Goal: Information Seeking & Learning: Find specific fact

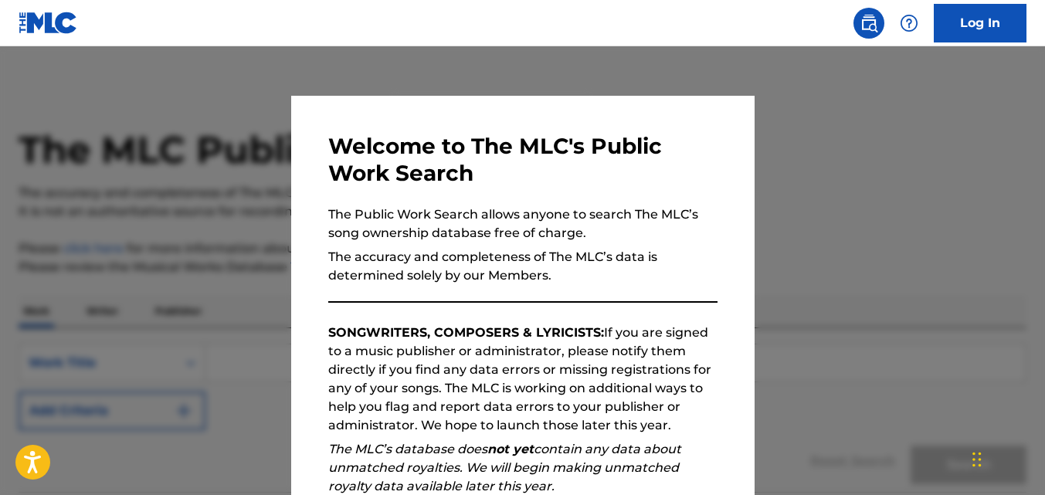
click at [876, 219] on div at bounding box center [522, 293] width 1045 height 495
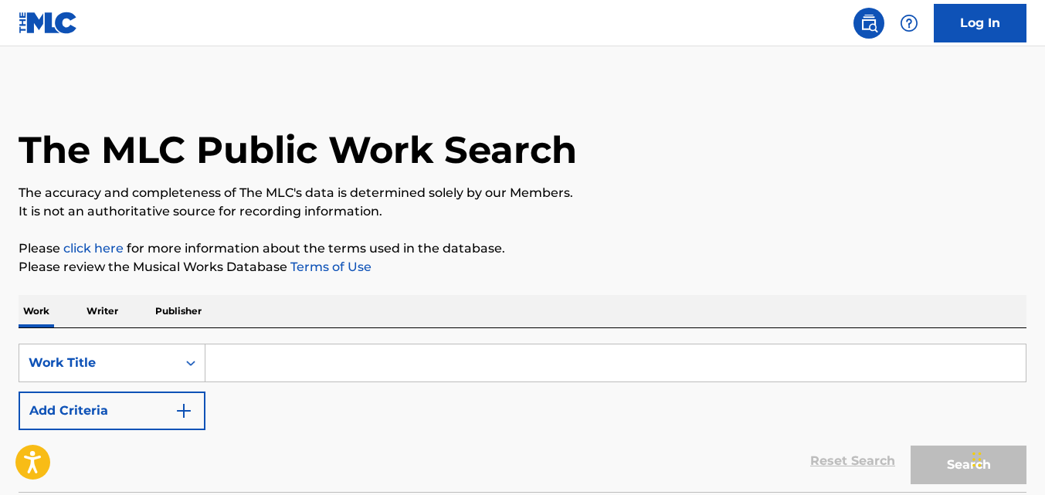
click at [252, 370] on input "Search Form" at bounding box center [615, 362] width 820 height 37
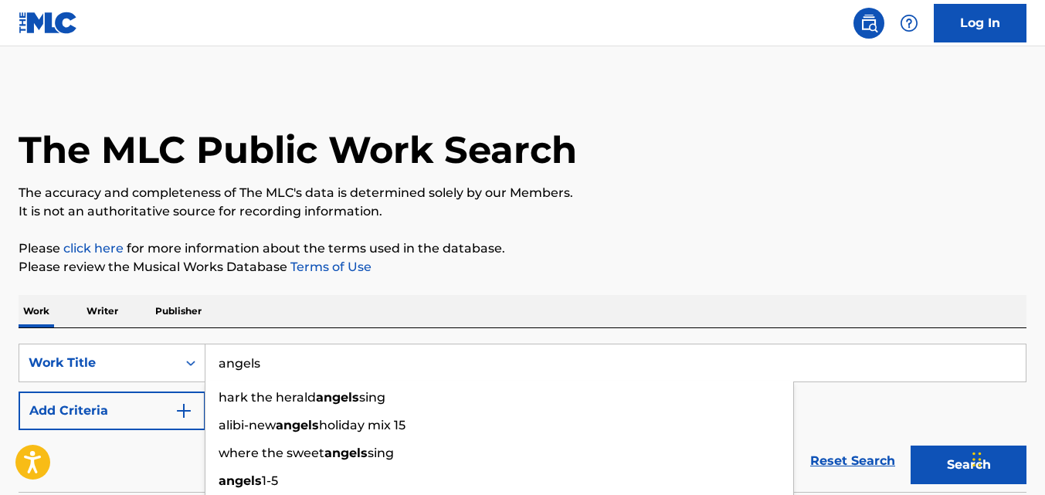
type input "angels"
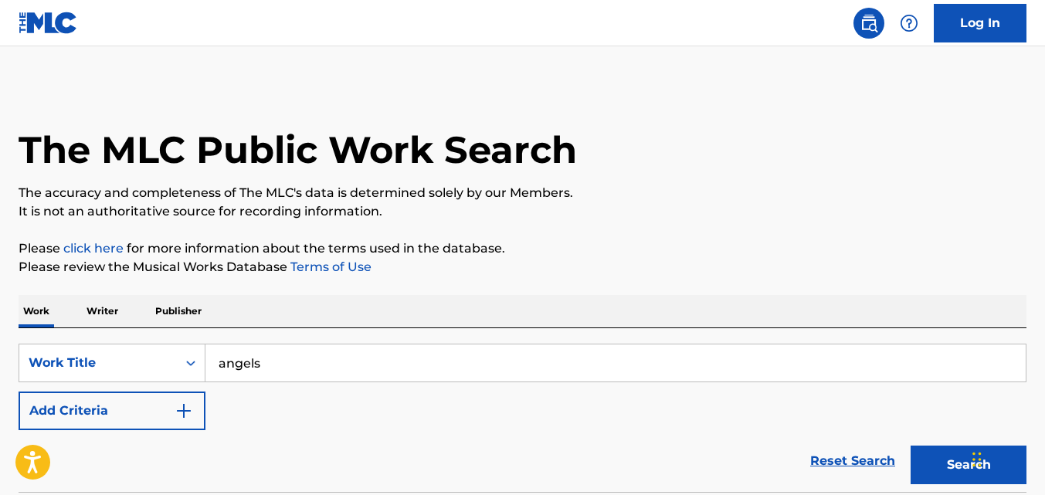
click at [695, 210] on p "It is not an authoritative source for recording information." at bounding box center [523, 211] width 1008 height 19
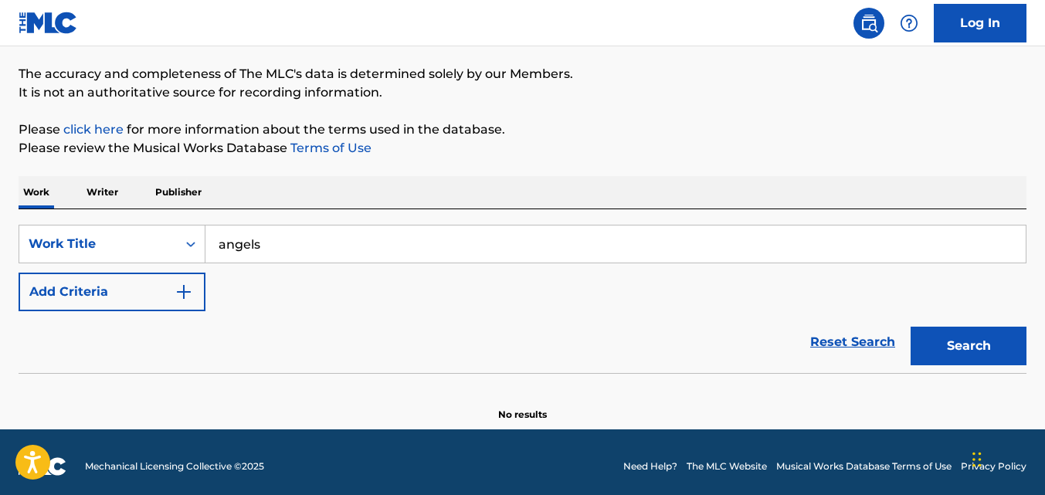
scroll to position [127, 0]
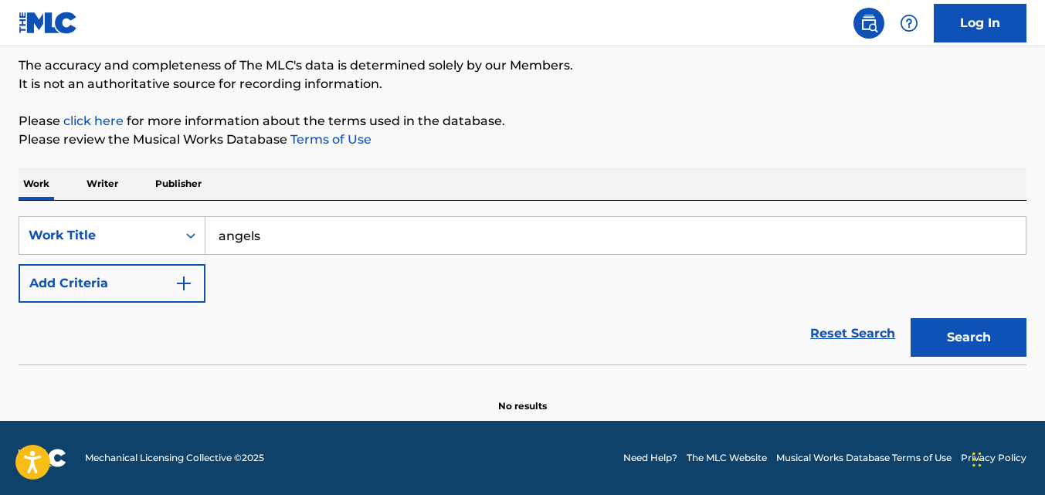
click at [962, 341] on button "Search" at bounding box center [969, 337] width 116 height 39
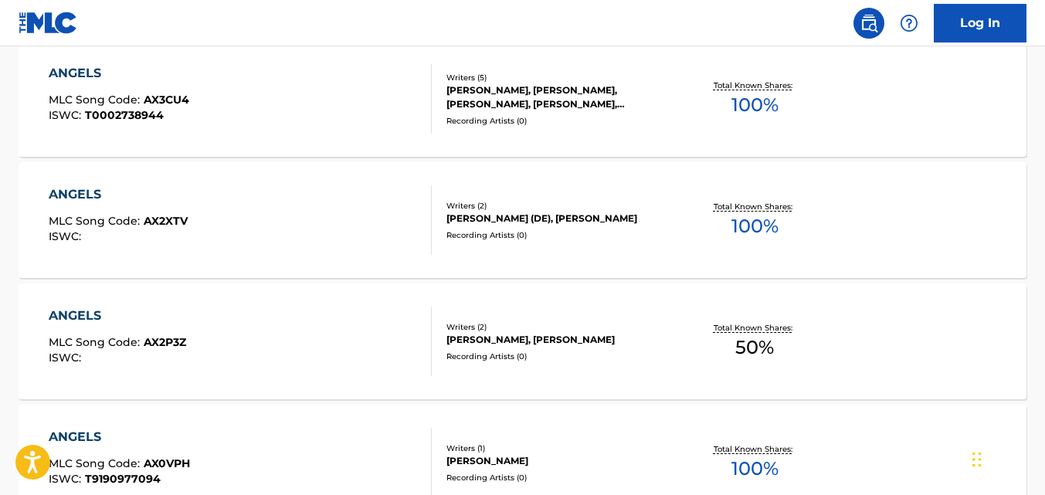
scroll to position [1396, 0]
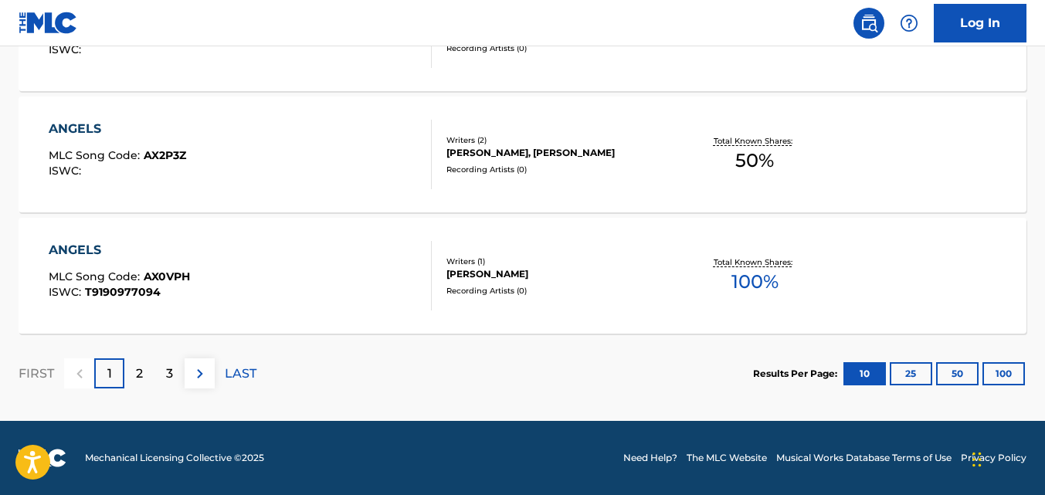
click at [131, 371] on div "2" at bounding box center [139, 373] width 30 height 30
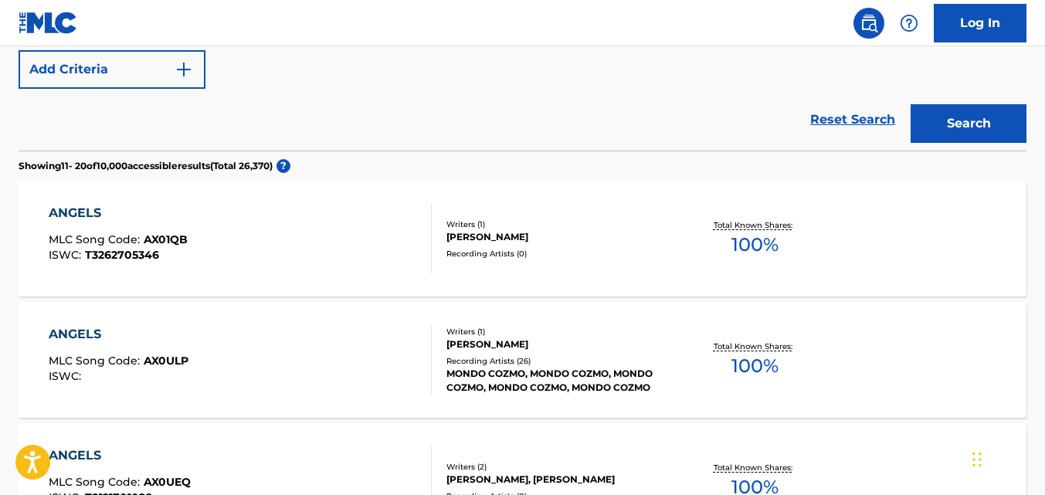
scroll to position [314, 0]
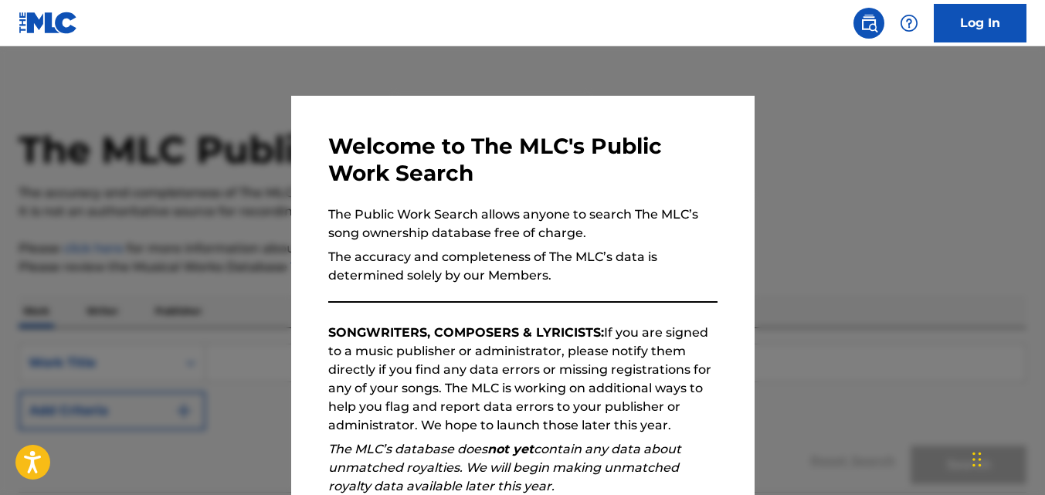
click at [870, 249] on div at bounding box center [522, 293] width 1045 height 495
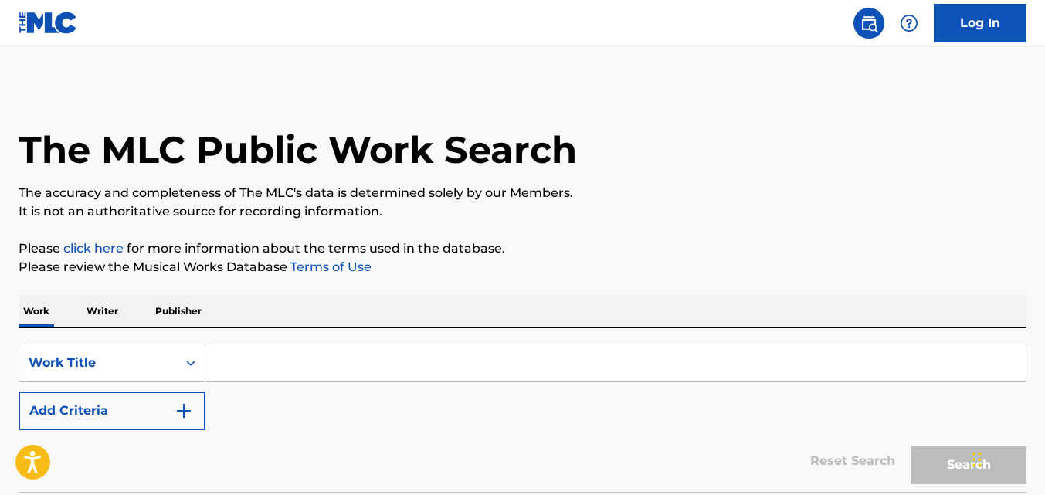
scroll to position [77, 0]
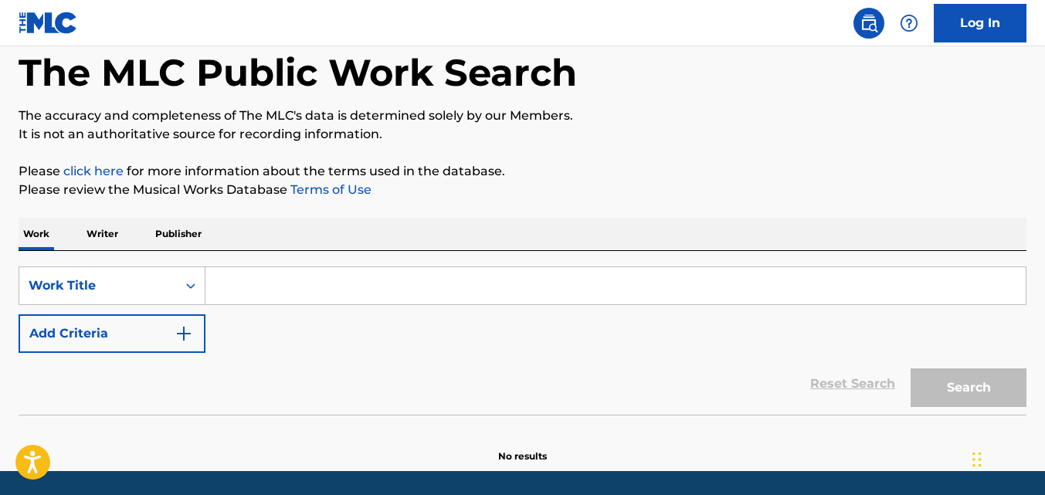
click at [365, 287] on input "Search Form" at bounding box center [615, 285] width 820 height 37
click at [97, 229] on p "Writer" at bounding box center [102, 234] width 41 height 32
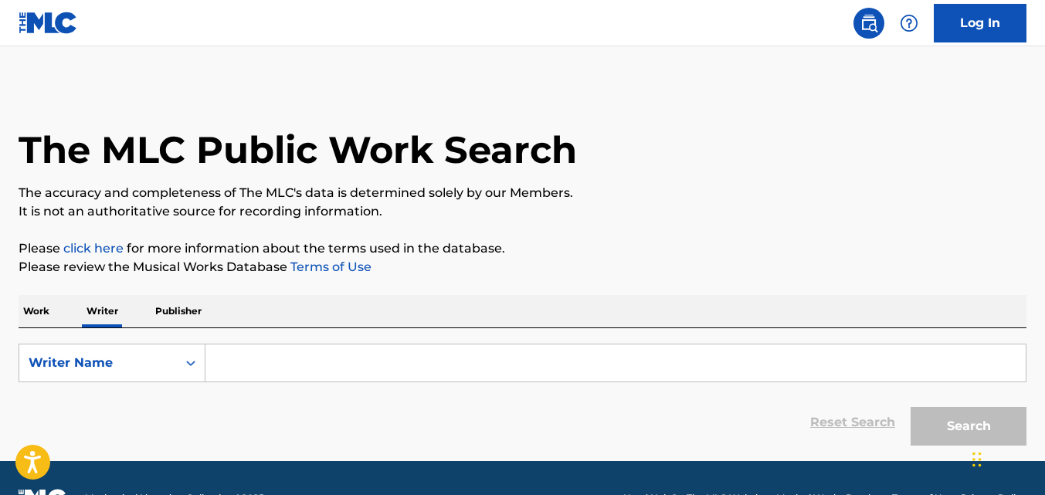
click at [286, 358] on input "Search Form" at bounding box center [615, 362] width 820 height 37
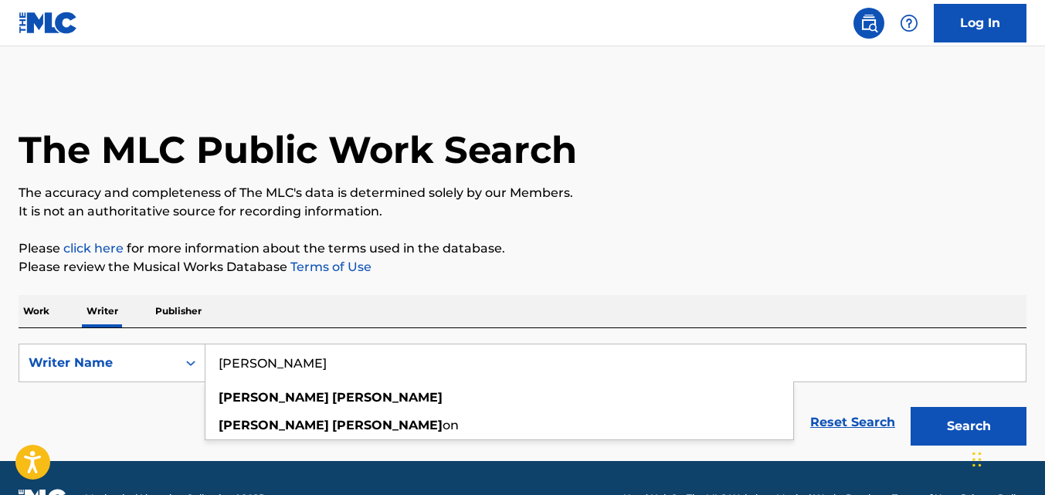
type input "robbie williams"
click at [911, 407] on button "Search" at bounding box center [969, 426] width 116 height 39
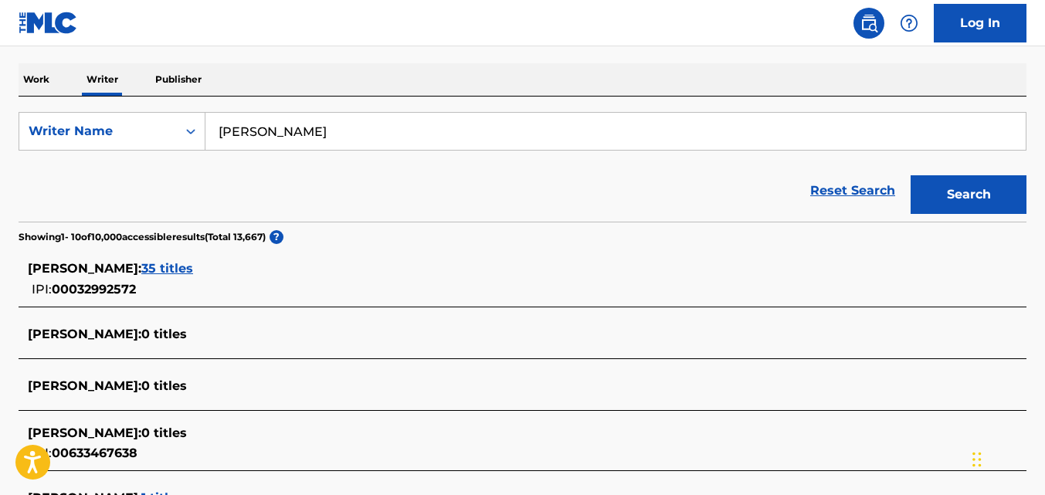
scroll to position [309, 0]
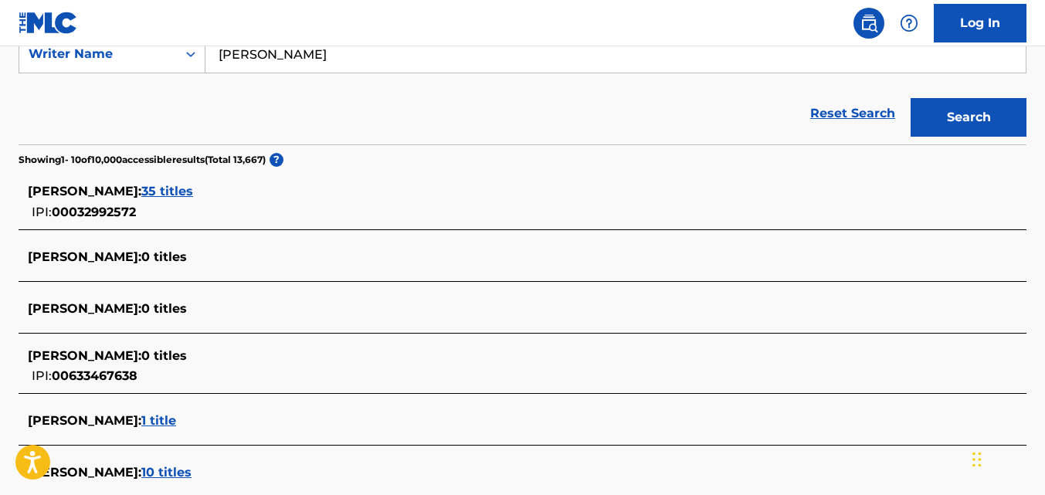
click at [170, 187] on span "35 titles" at bounding box center [167, 191] width 52 height 15
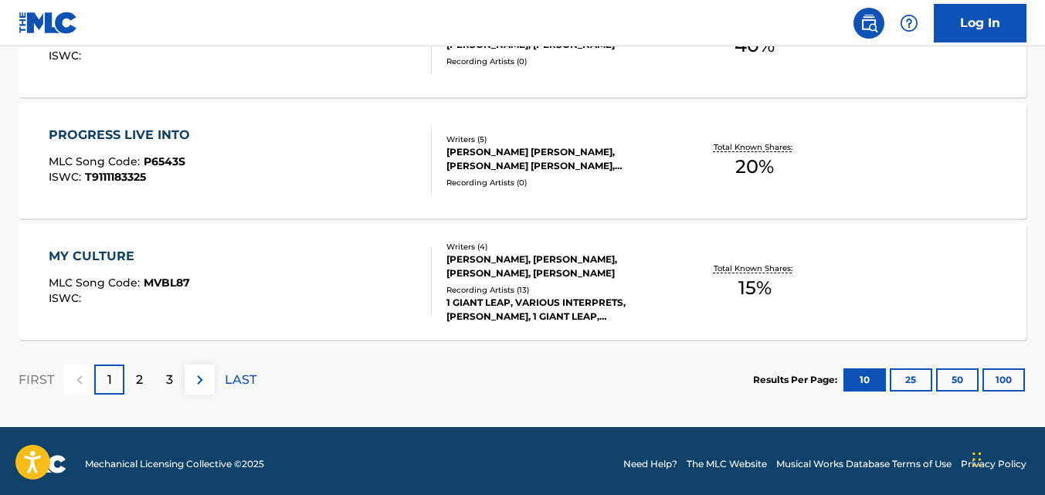
scroll to position [1390, 0]
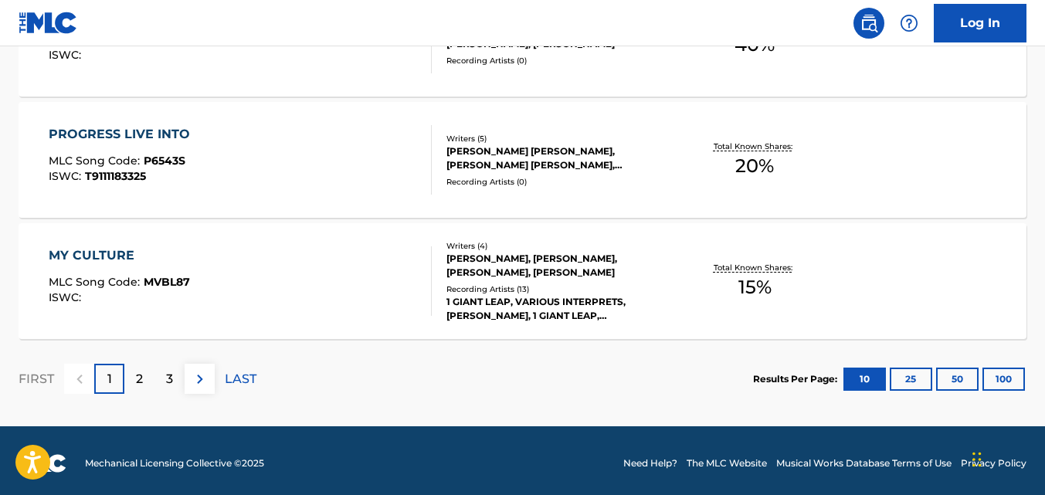
click at [139, 378] on p "2" at bounding box center [139, 379] width 7 height 19
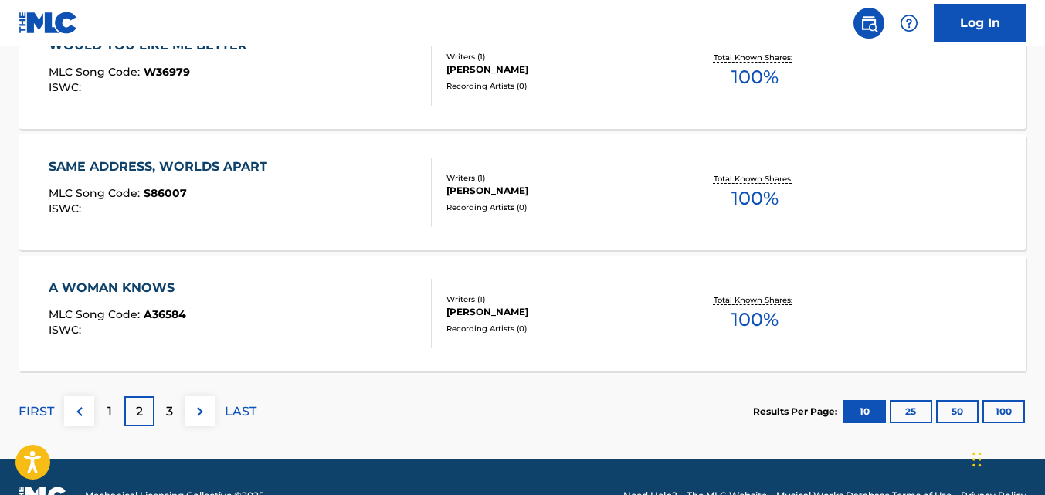
scroll to position [1396, 0]
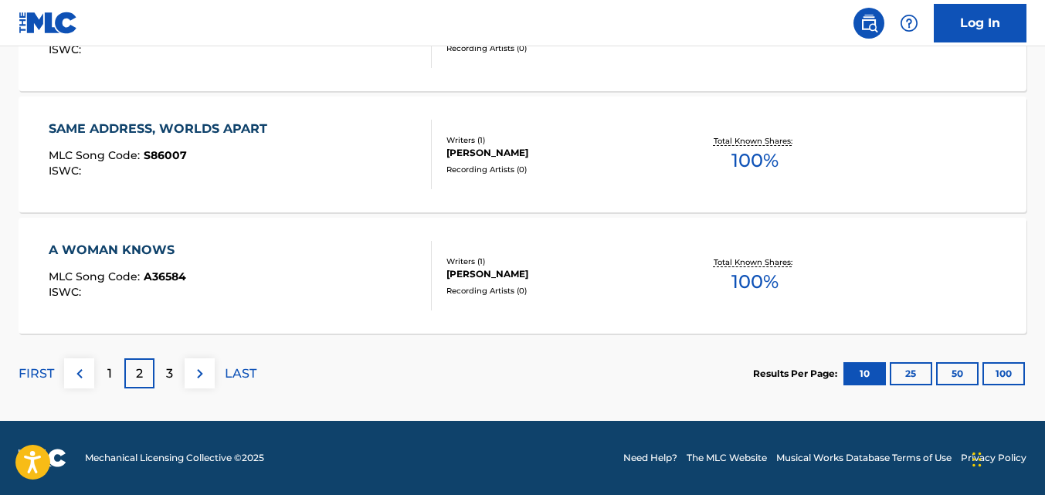
click at [166, 379] on p "3" at bounding box center [169, 374] width 7 height 19
click at [168, 374] on p "4" at bounding box center [169, 374] width 8 height 19
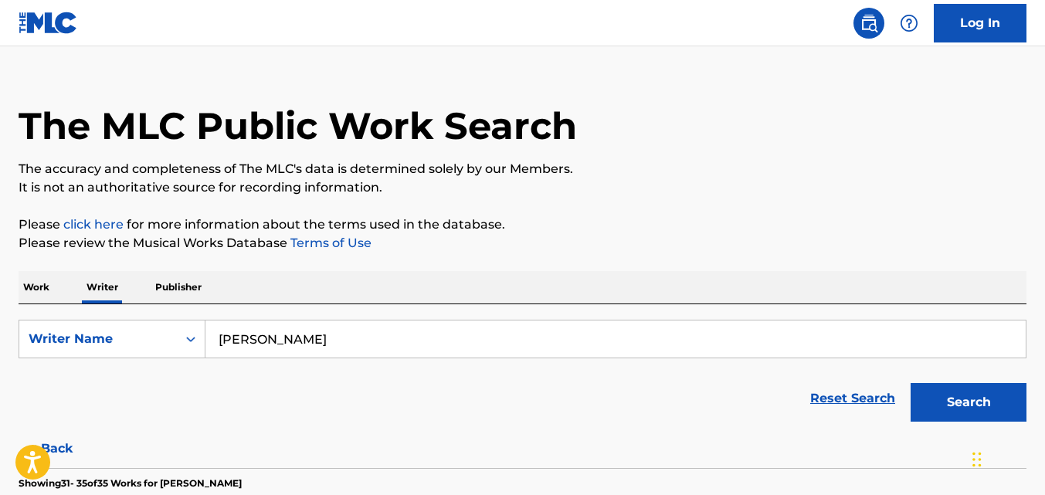
scroll to position [17, 0]
